Goal: Find specific page/section: Find specific page/section

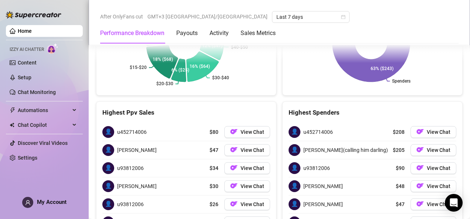
scroll to position [1088, 0]
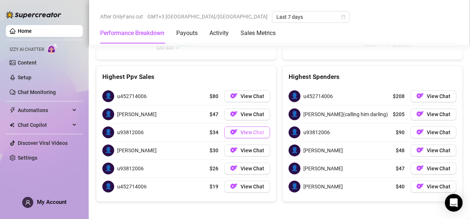
click at [244, 130] on span "View Chat" at bounding box center [252, 133] width 24 height 6
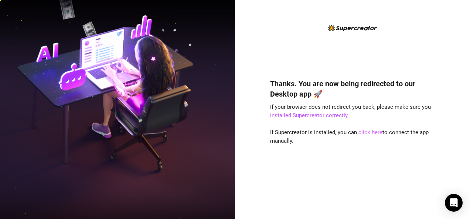
click at [373, 131] on link "click here" at bounding box center [370, 132] width 24 height 7
click at [371, 134] on link "click here" at bounding box center [370, 132] width 24 height 7
click at [366, 135] on link "click here" at bounding box center [370, 132] width 24 height 7
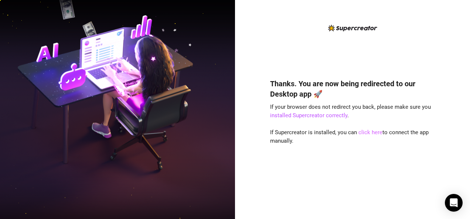
click at [371, 135] on link "click here" at bounding box center [370, 132] width 24 height 7
click at [448, 155] on div "Thanks. You are now being redirected to our Desktop app 🚀 If your browser does …" at bounding box center [352, 109] width 235 height 219
click at [426, 166] on div "Thanks. You are now being redirected to our Desktop app 🚀 If your browser does …" at bounding box center [352, 138] width 165 height 139
